Goal: Information Seeking & Learning: Learn about a topic

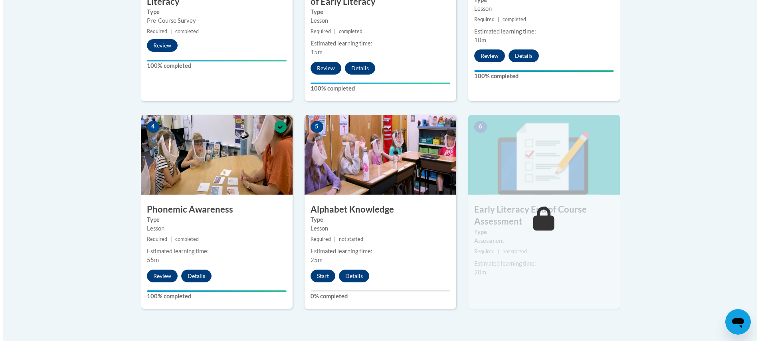
scroll to position [390, 0]
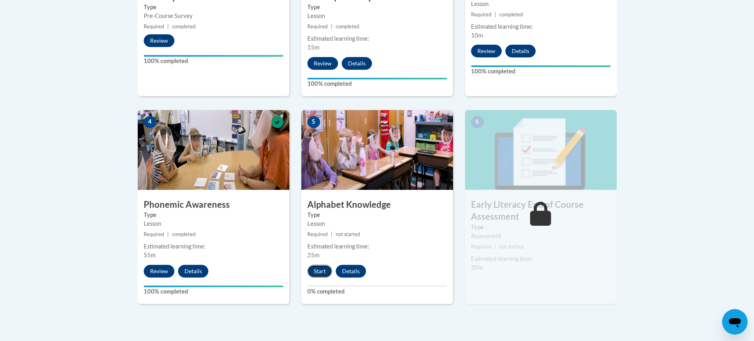
click at [320, 274] on button "Start" at bounding box center [319, 271] width 25 height 13
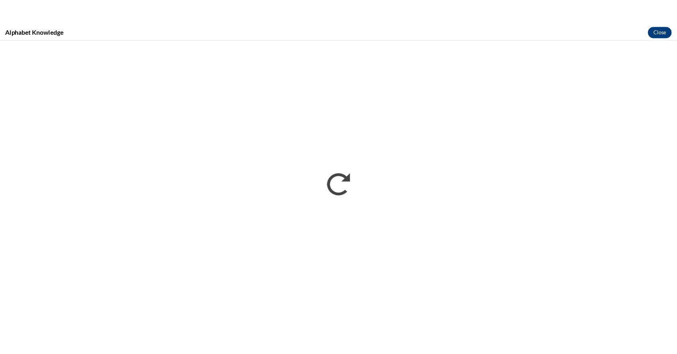
scroll to position [0, 0]
